Goal: Navigation & Orientation: Find specific page/section

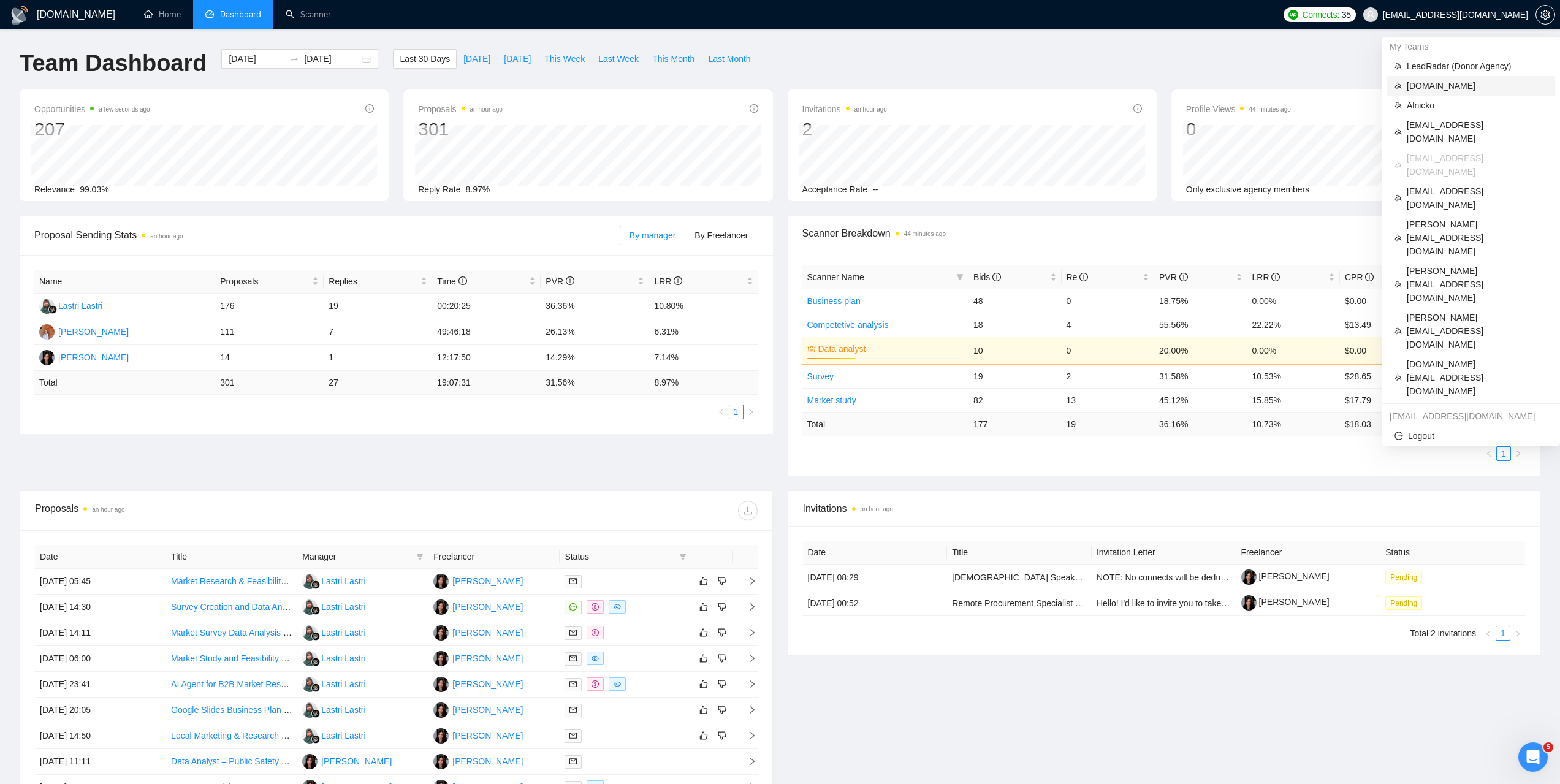
click at [1426, 85] on span "Alpacked.io" at bounding box center [1477, 85] width 141 height 13
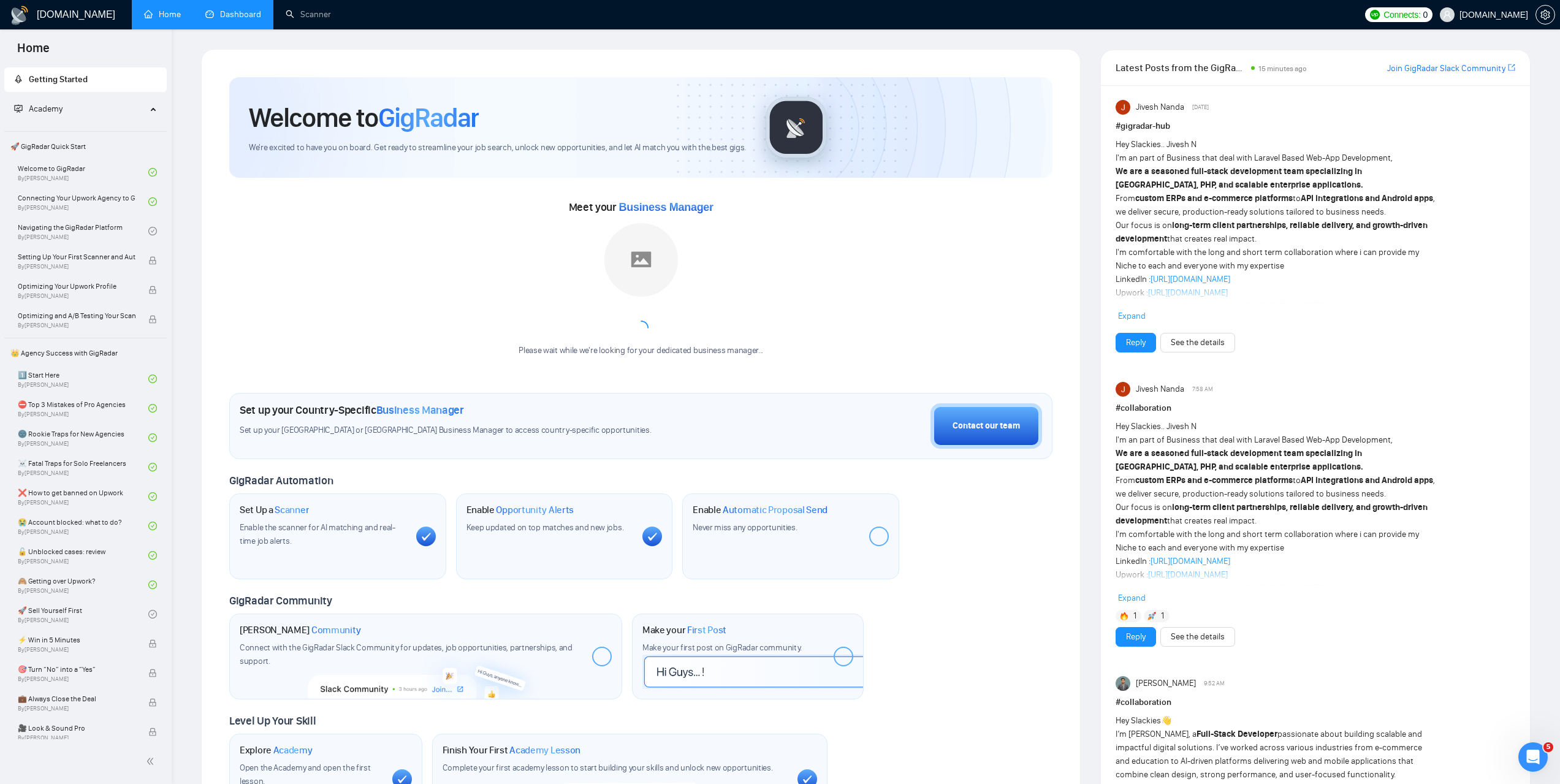
click at [236, 17] on link "Dashboard" at bounding box center [233, 14] width 56 height 10
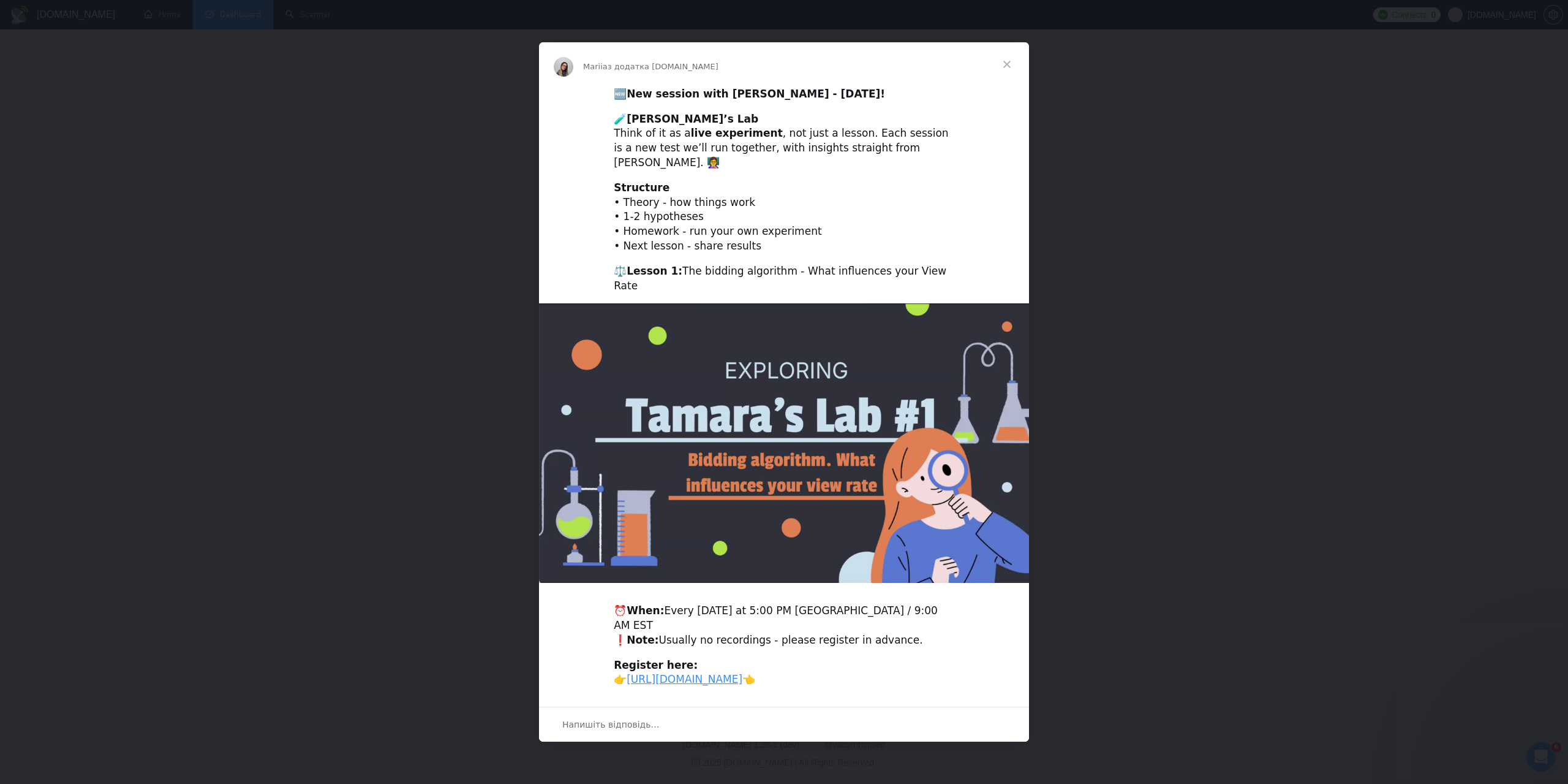
click at [1009, 67] on span "Закрити" at bounding box center [1007, 64] width 44 height 44
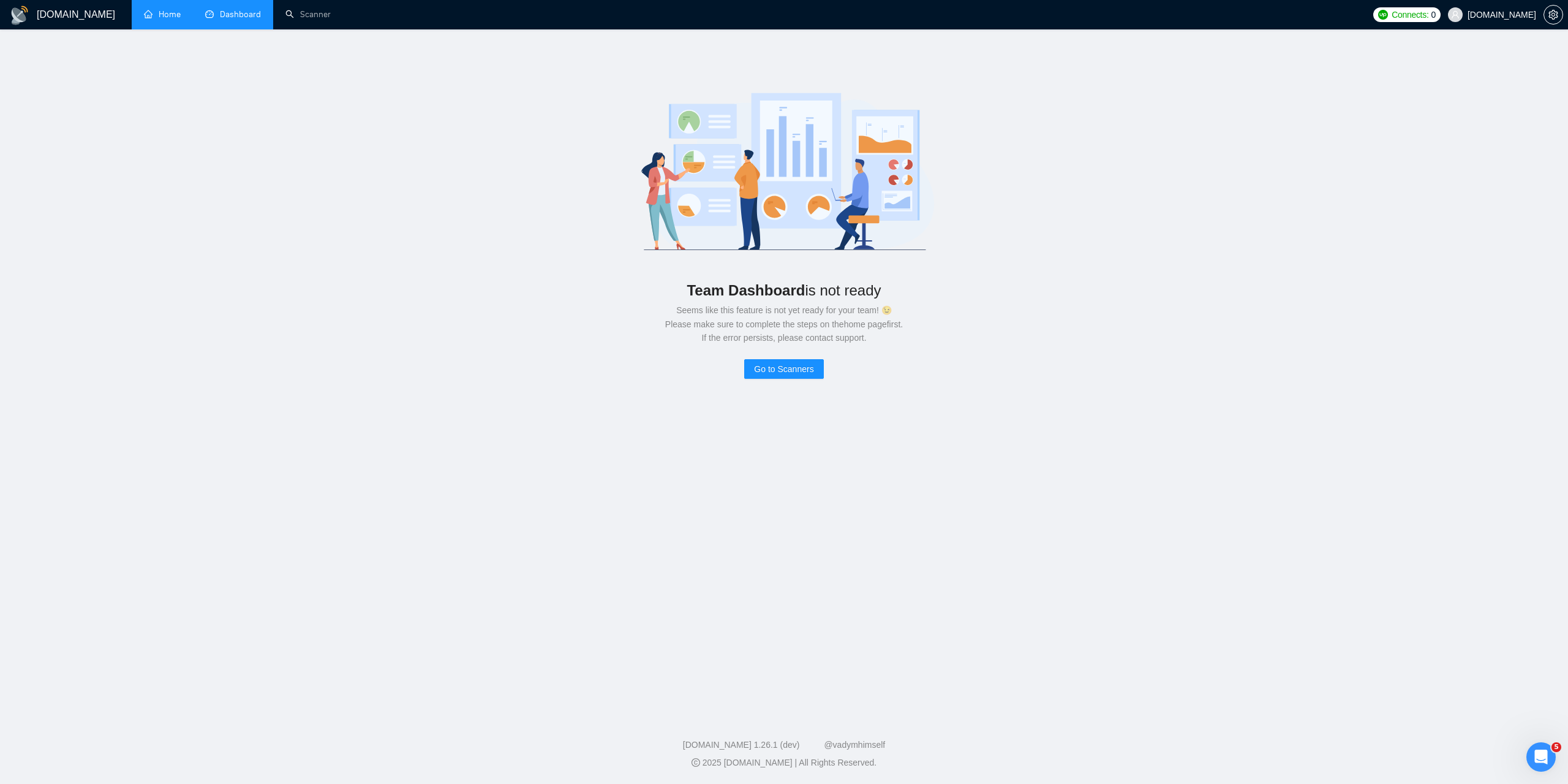
click at [149, 9] on link "Home" at bounding box center [162, 14] width 37 height 10
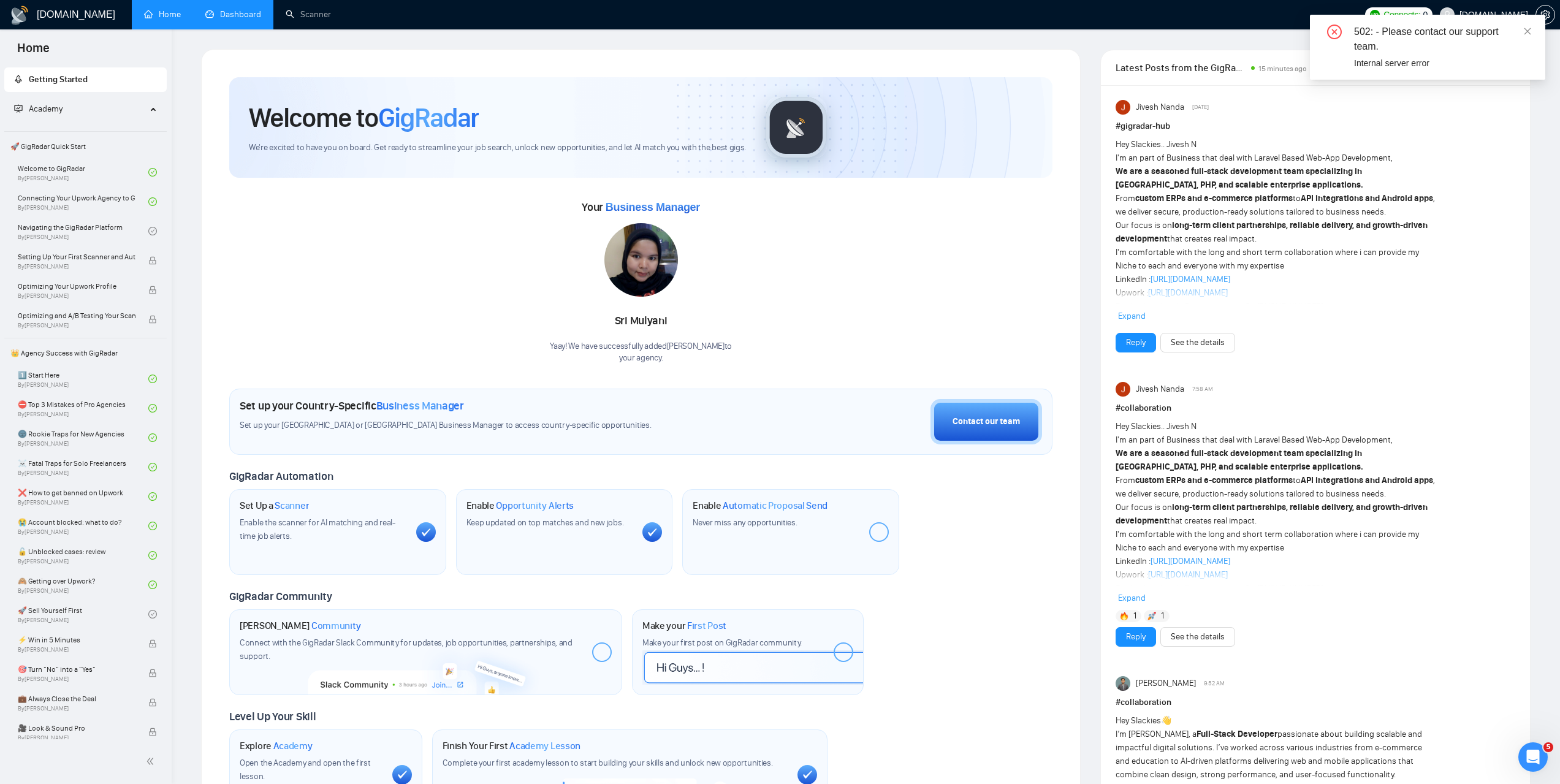
click at [245, 19] on link "Dashboard" at bounding box center [233, 14] width 56 height 10
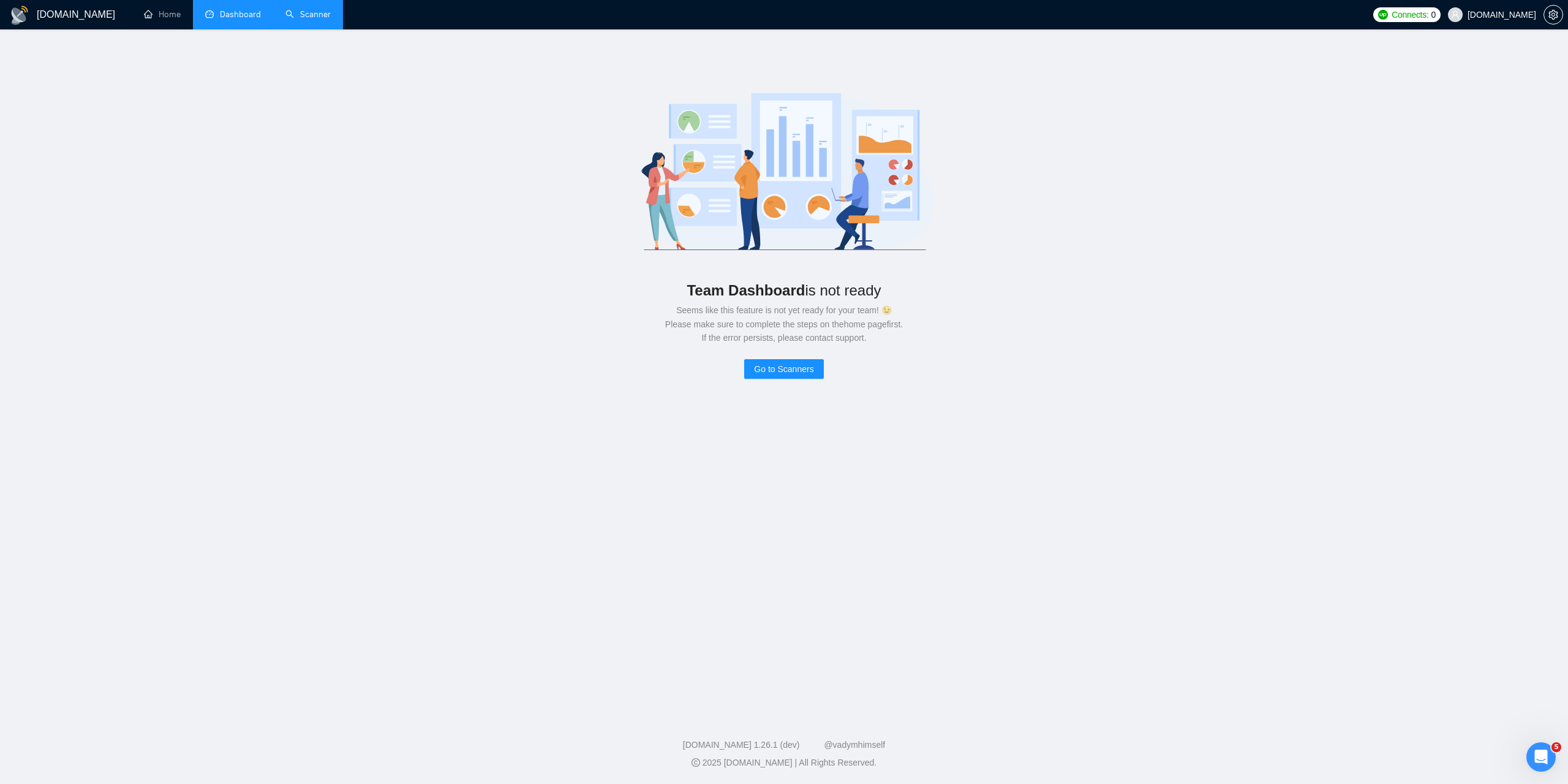
click at [306, 19] on link "Scanner" at bounding box center [308, 14] width 46 height 10
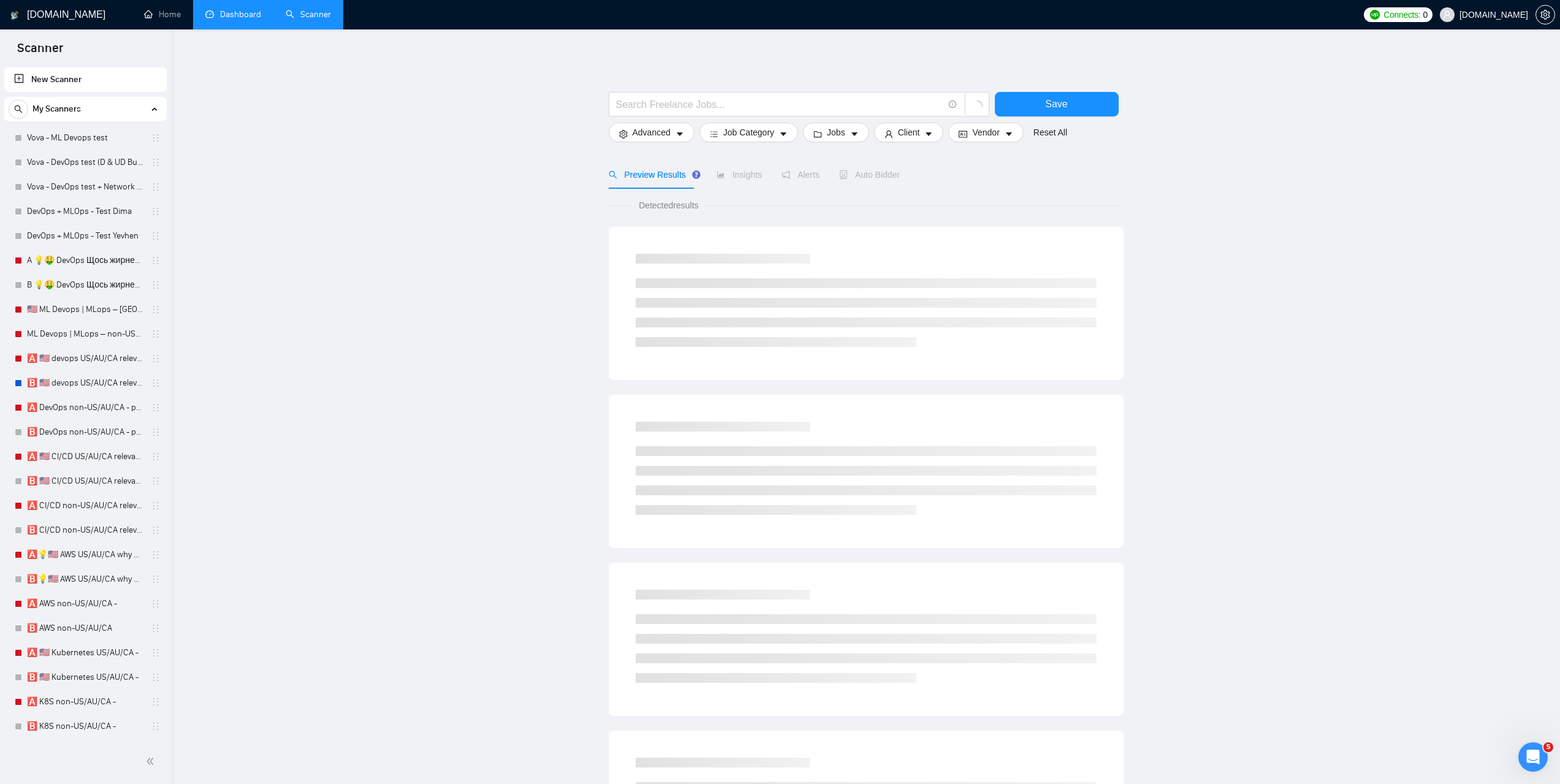
click at [239, 19] on link "Dashboard" at bounding box center [233, 14] width 56 height 10
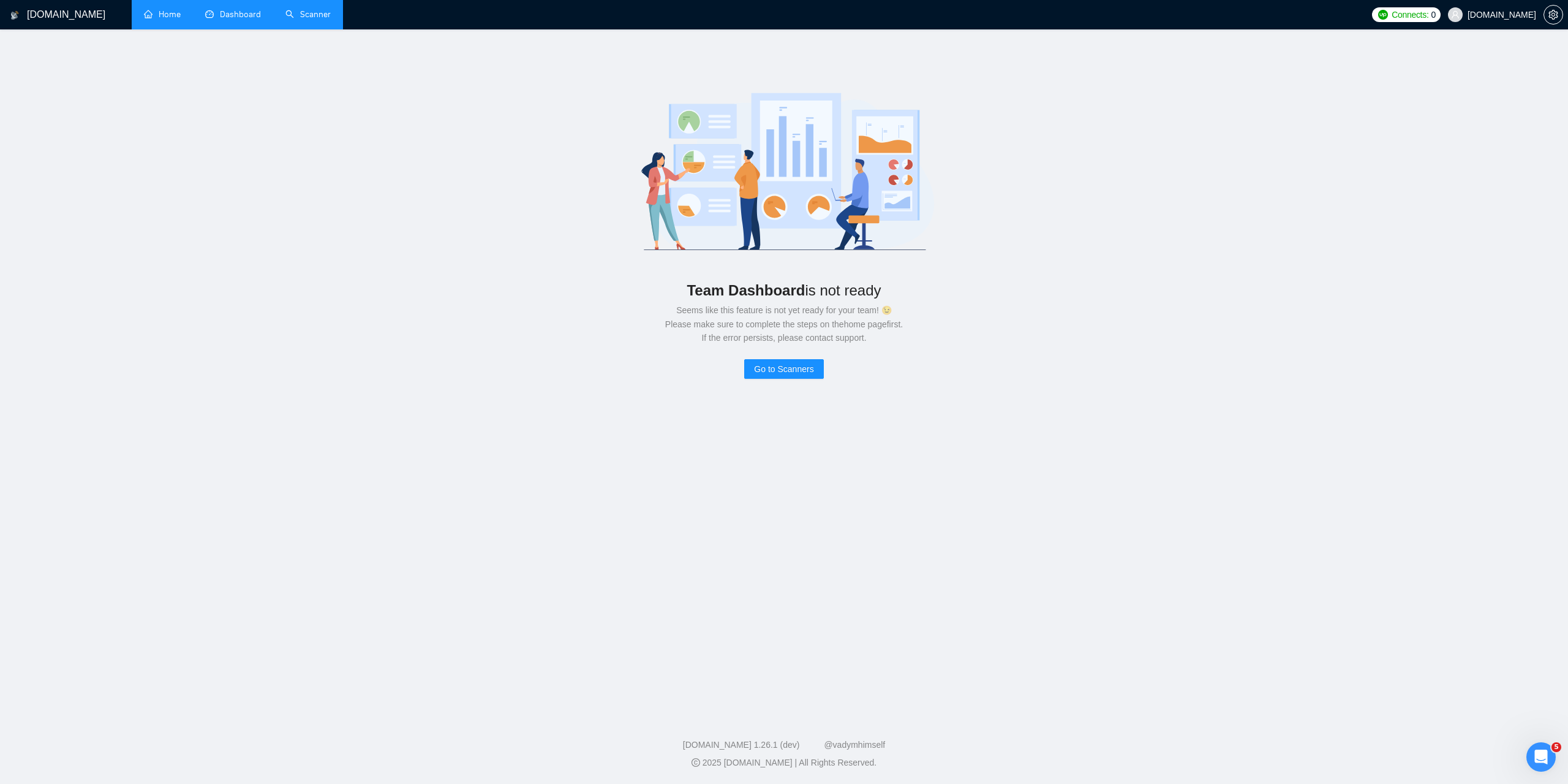
click at [176, 13] on link "Home" at bounding box center [162, 14] width 37 height 10
